Goal: Information Seeking & Learning: Learn about a topic

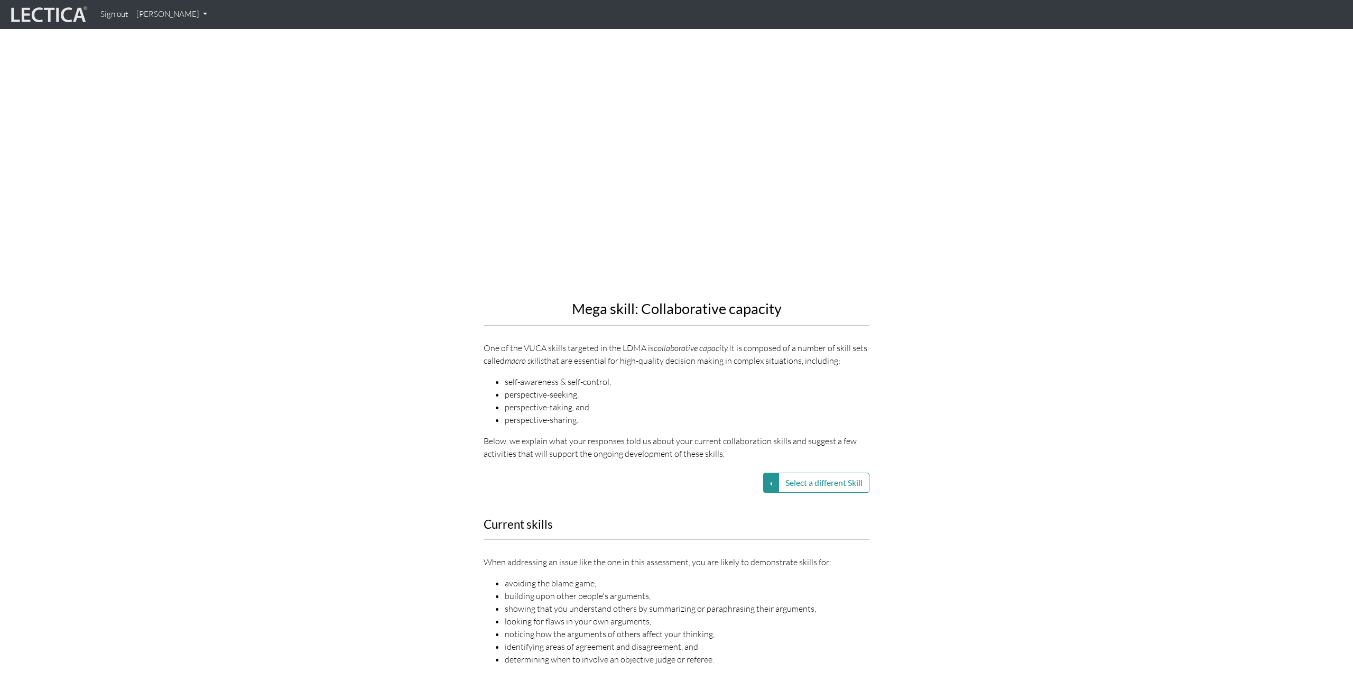
scroll to position [698, 0]
click at [943, 473] on div "Select a different Skill VUCA—Collaborative capacity VUCA—Decision-making proce…" at bounding box center [676, 481] width 603 height 20
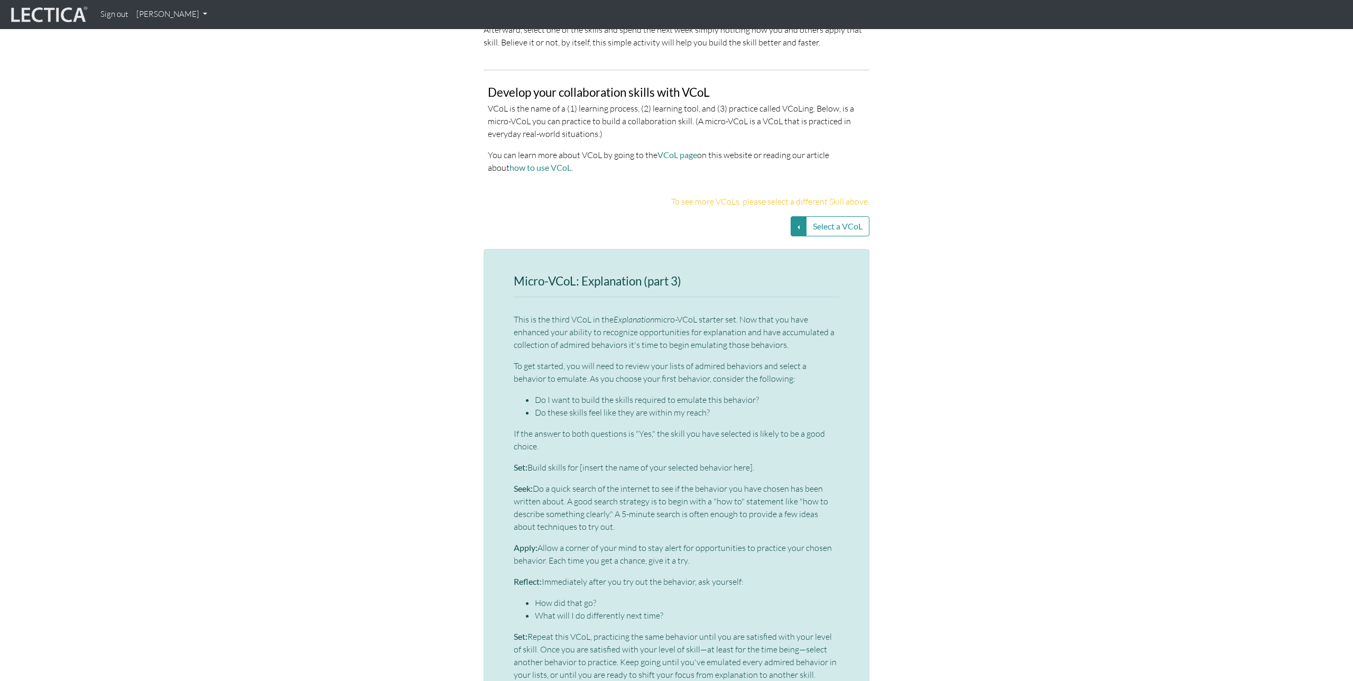
scroll to position [1965, 0]
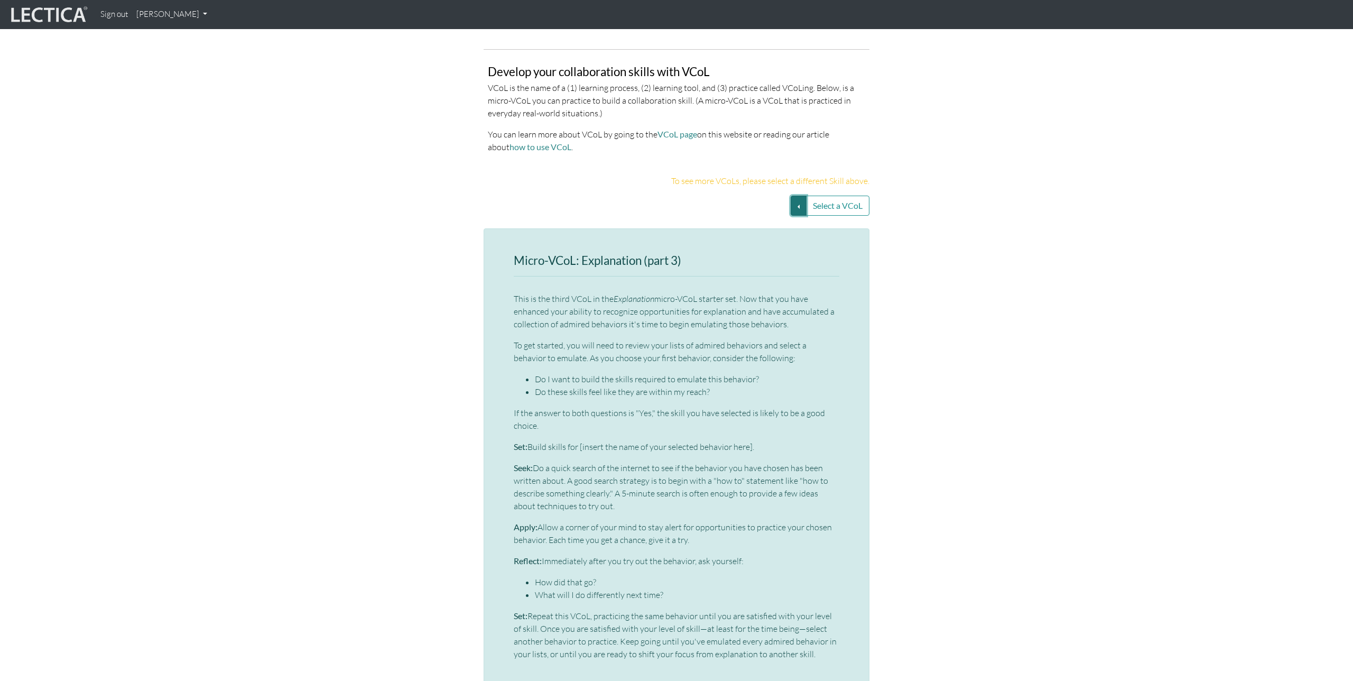
click at [802, 202] on button "Select a VCoL" at bounding box center [799, 206] width 16 height 20
click at [755, 230] on link "Explanation (SS1)" at bounding box center [737, 231] width 85 height 12
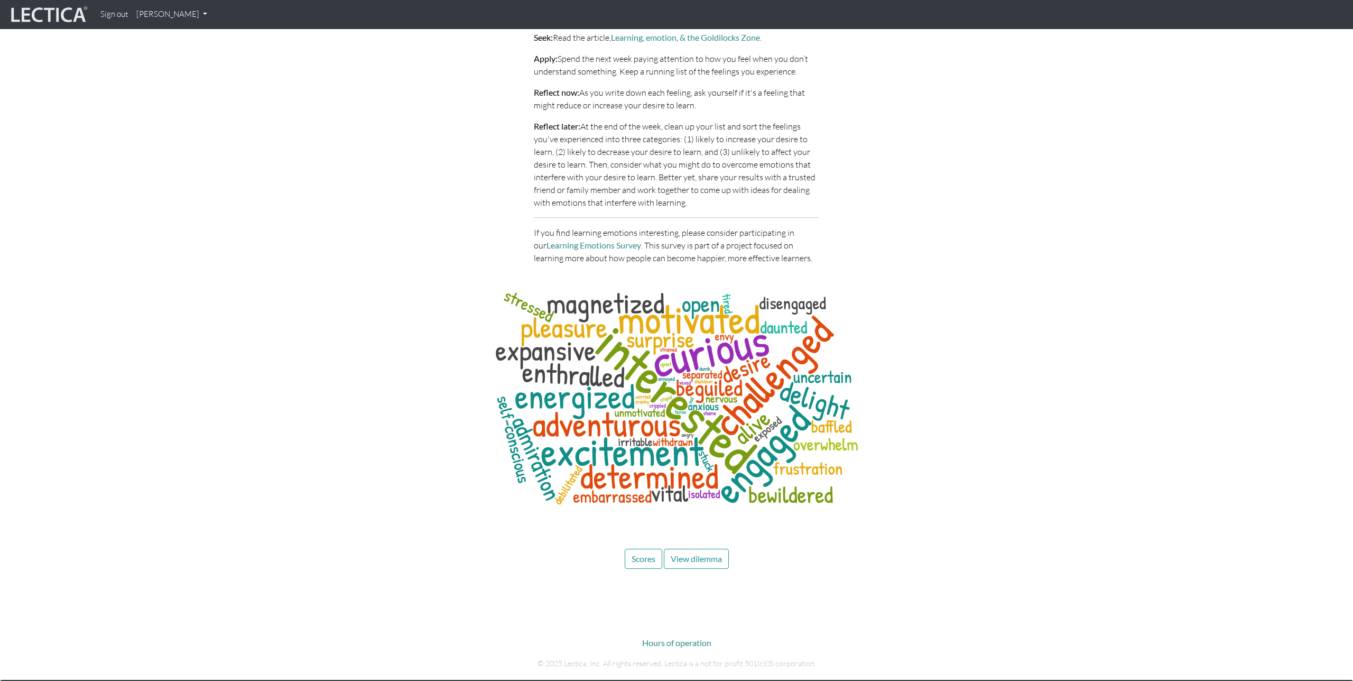
scroll to position [3330, 0]
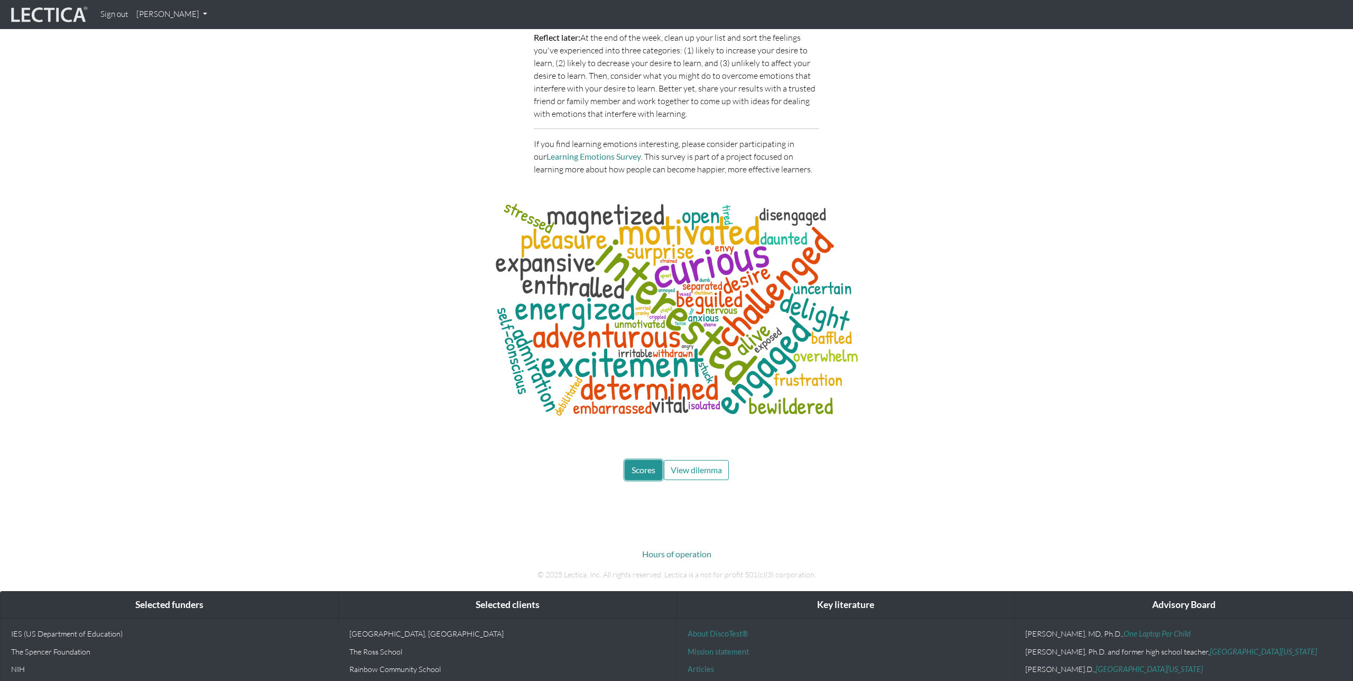
click at [652, 465] on span "Scores" at bounding box center [644, 470] width 24 height 10
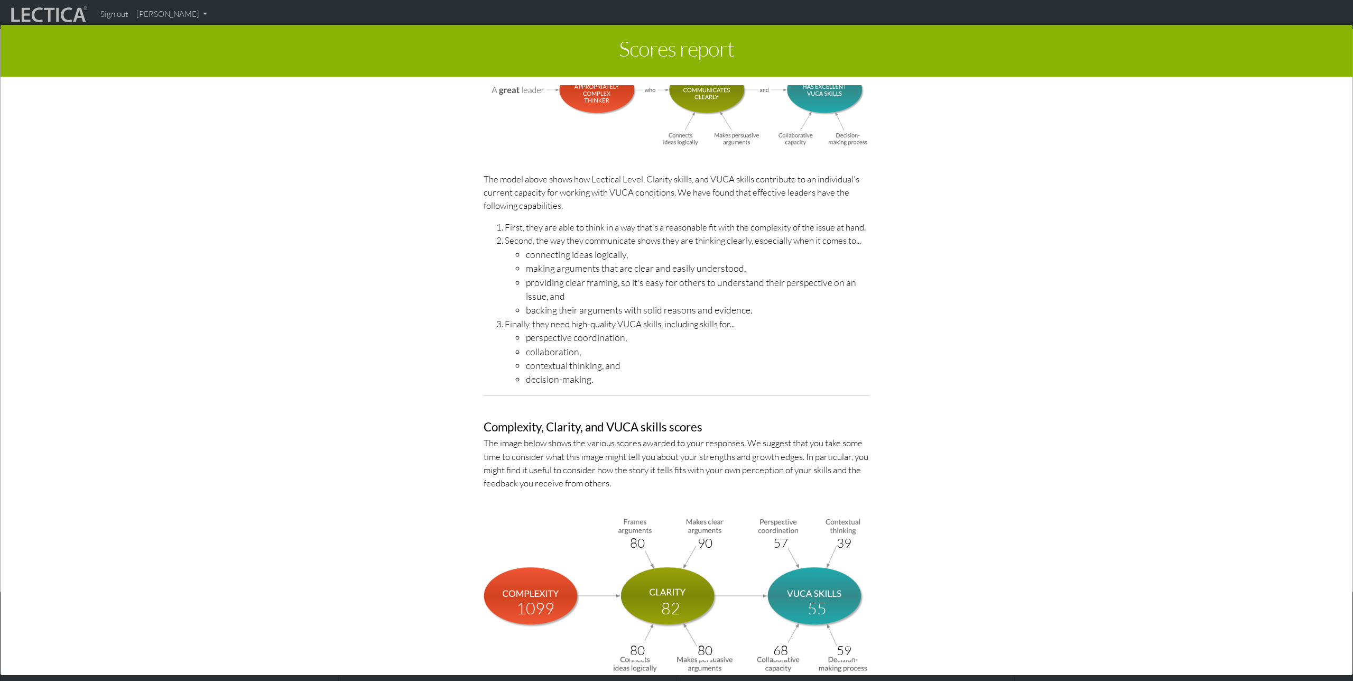
scroll to position [3697, 0]
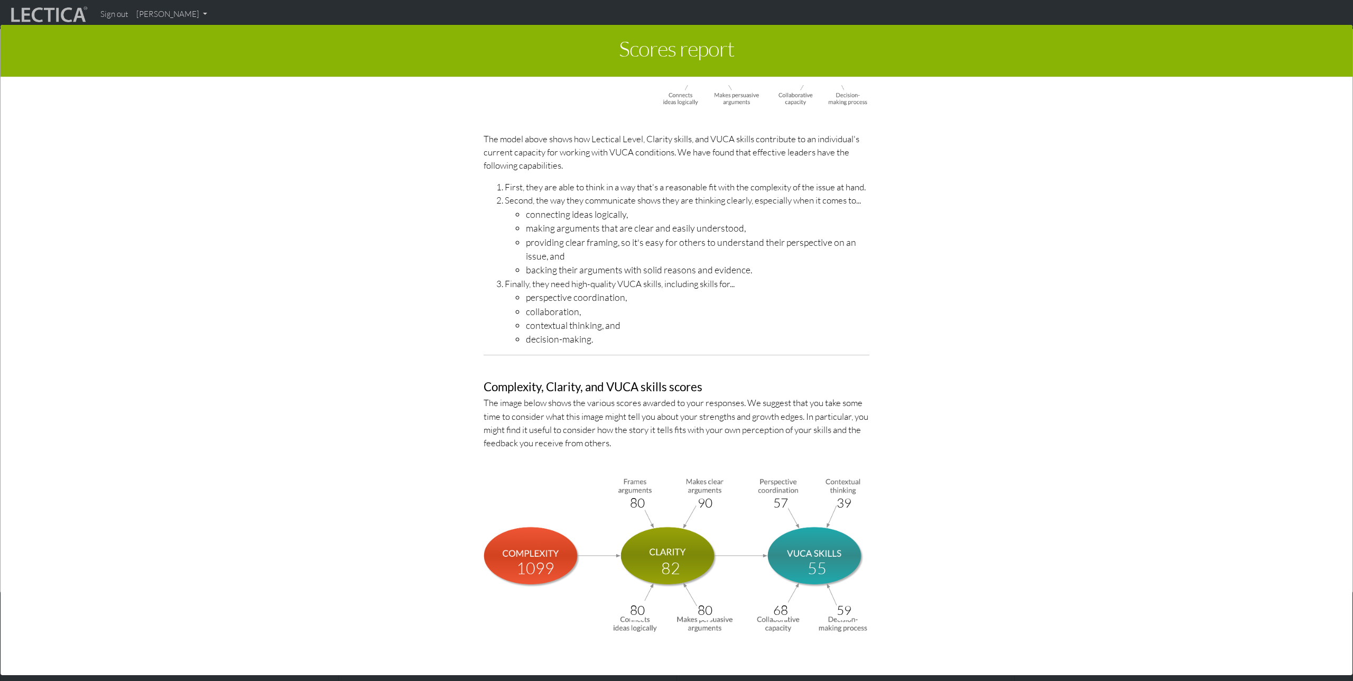
click at [907, 498] on div "LDMA Competency Model The LDMA Competency Model breaks down Leadership Decision…" at bounding box center [676, 274] width 603 height 772
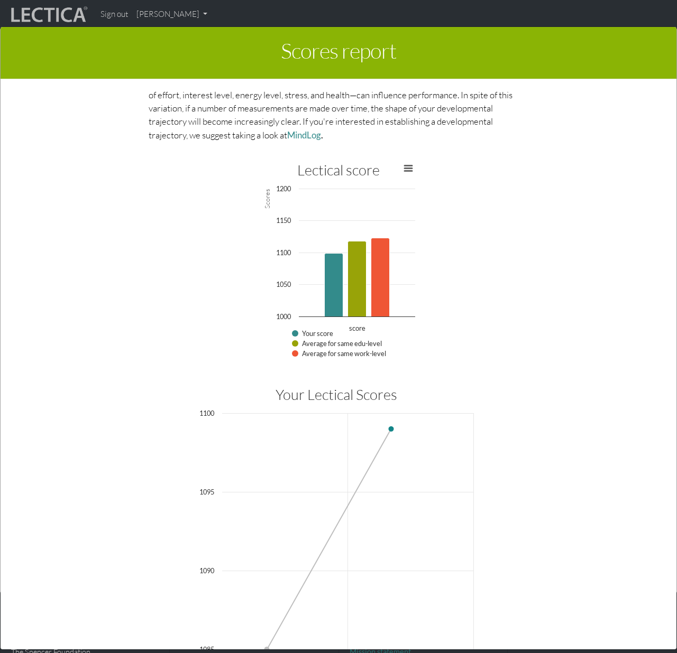
scroll to position [2300, 0]
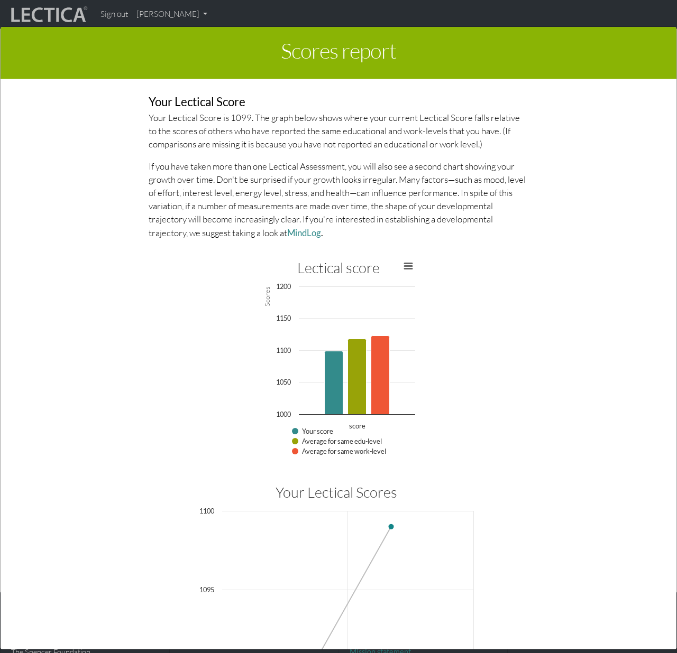
click at [99, 204] on div "About Lectical Scores Lectical assessments are designed to support growth along…" at bounding box center [338, 69] width 593 height 358
click at [147, 23] on div "Scores report × This section of your report presents a summary of LDMA score re…" at bounding box center [338, 337] width 677 height 653
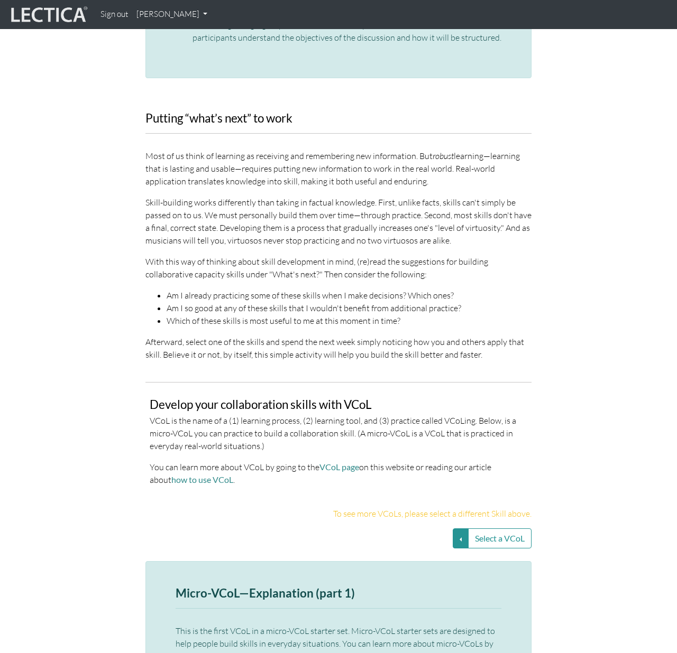
scroll to position [1615, 0]
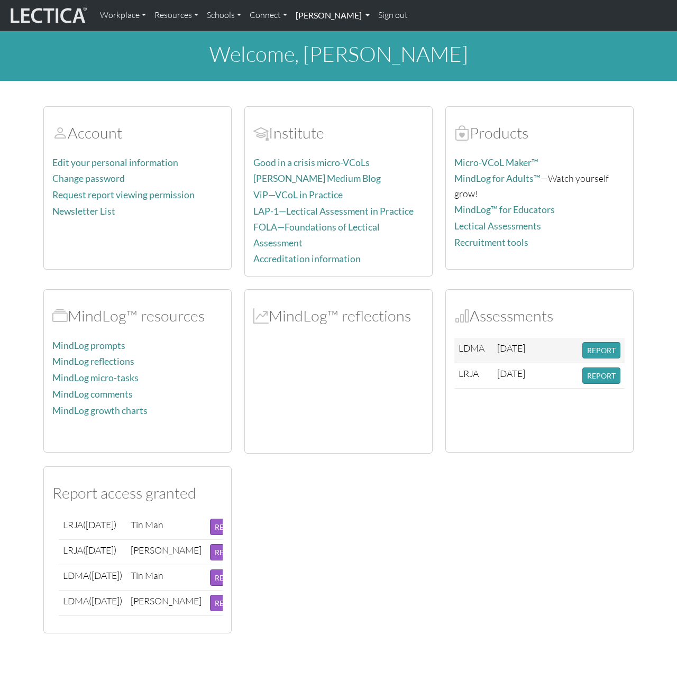
click at [340, 15] on link "[PERSON_NAME]" at bounding box center [332, 15] width 82 height 22
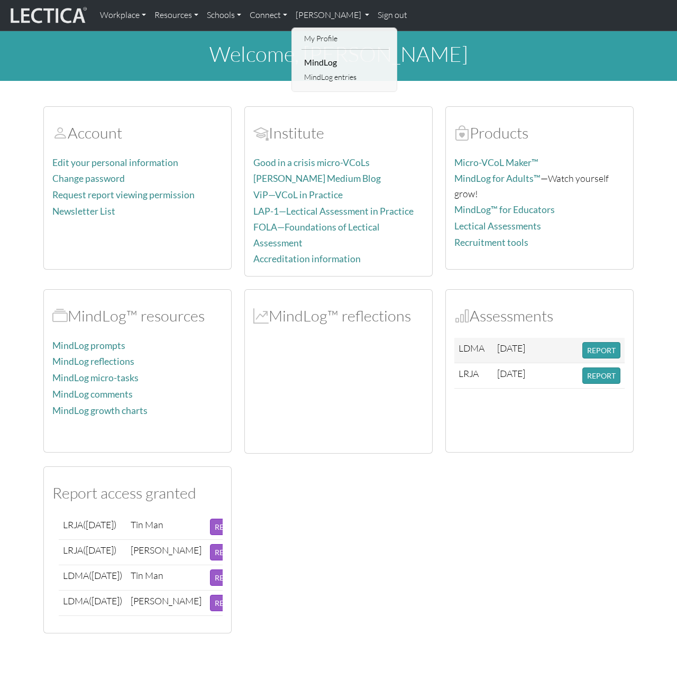
click at [373, 18] on link "Sign out" at bounding box center [392, 15] width 38 height 22
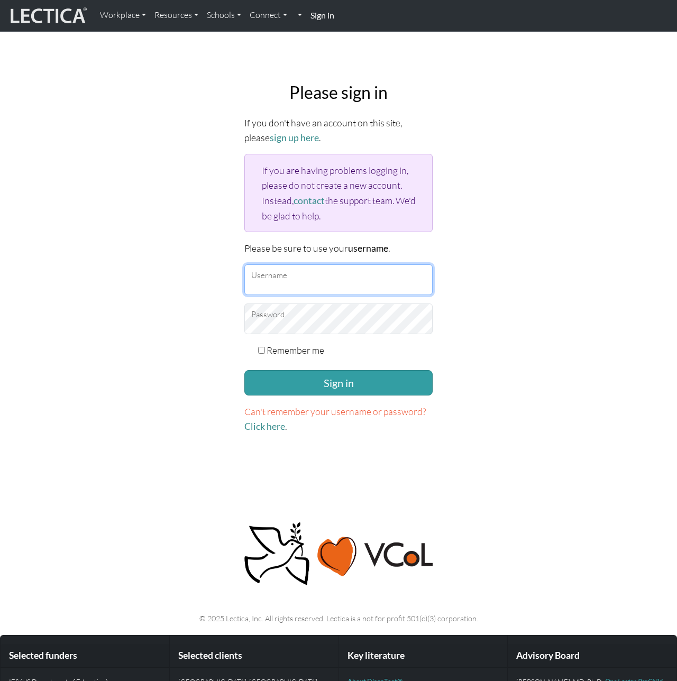
click at [280, 273] on input "Username" at bounding box center [338, 279] width 188 height 31
type input "nmaisano"
checkbox input "true"
